Goal: Task Accomplishment & Management: Manage account settings

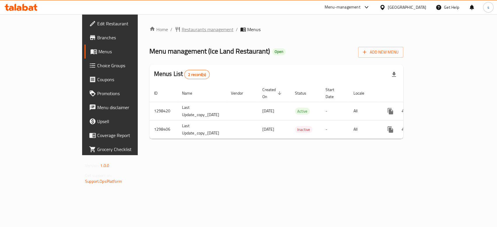
click at [182, 31] on span "Restaurants management" at bounding box center [208, 29] width 52 height 7
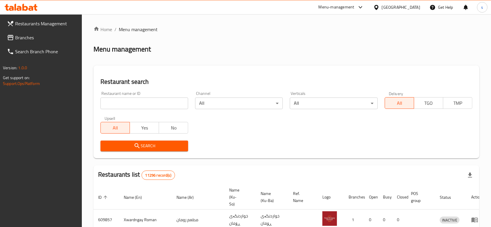
click at [123, 98] on input "search" at bounding box center [144, 104] width 88 height 12
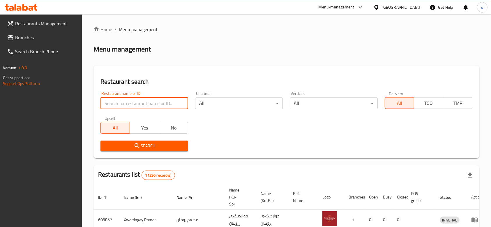
paste input "Al Qarb"
type input "Al Qarb"
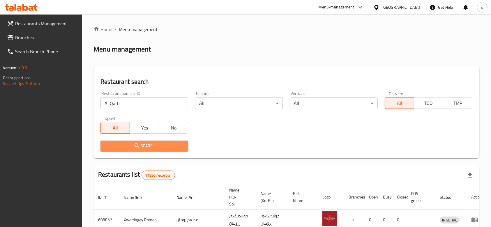
click at [150, 151] on button "Search" at bounding box center [144, 146] width 88 height 11
click at [150, 151] on div at bounding box center [245, 113] width 491 height 227
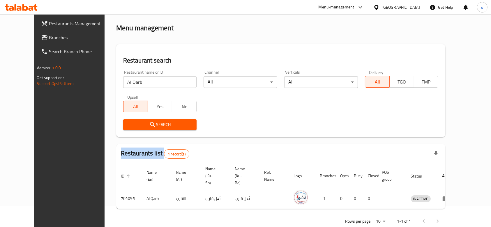
scroll to position [27, 0]
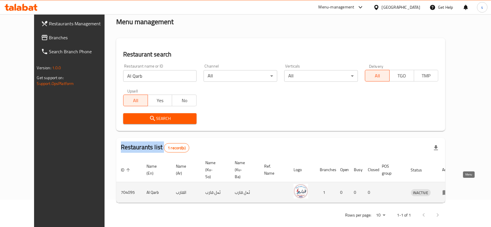
click at [449, 189] on icon "enhanced table" at bounding box center [445, 192] width 7 height 7
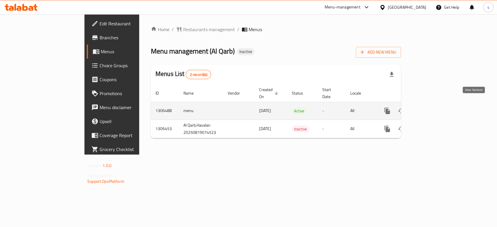
click at [436, 104] on link "enhanced table" at bounding box center [429, 111] width 14 height 14
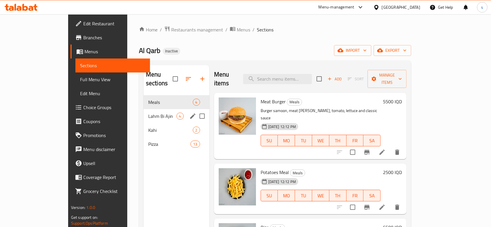
click at [148, 109] on div "Lahm Bi Ajin 4" at bounding box center [177, 116] width 66 height 14
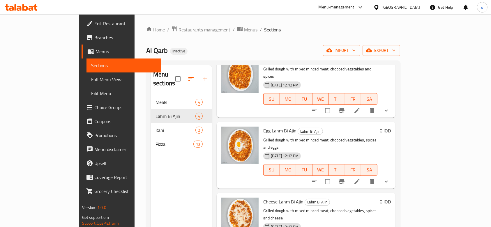
scroll to position [82, 0]
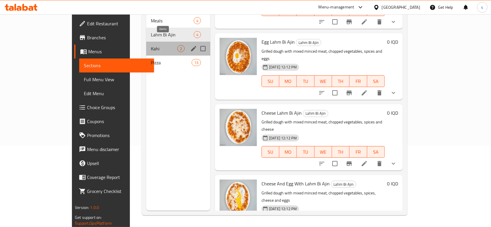
click at [178, 46] on span "2" at bounding box center [181, 49] width 7 height 6
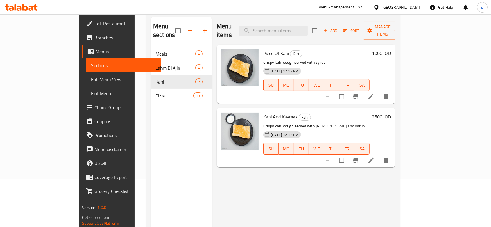
scroll to position [4, 0]
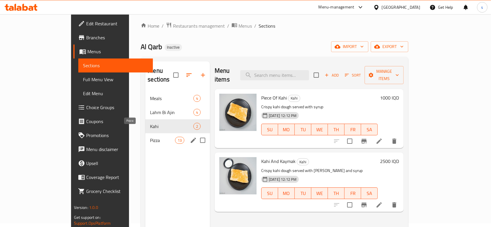
click at [150, 137] on span "Pizza" at bounding box center [162, 140] width 25 height 7
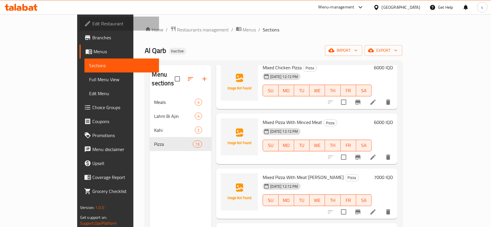
click at [92, 26] on span "Edit Restaurant" at bounding box center [123, 23] width 62 height 7
